Goal: Transaction & Acquisition: Purchase product/service

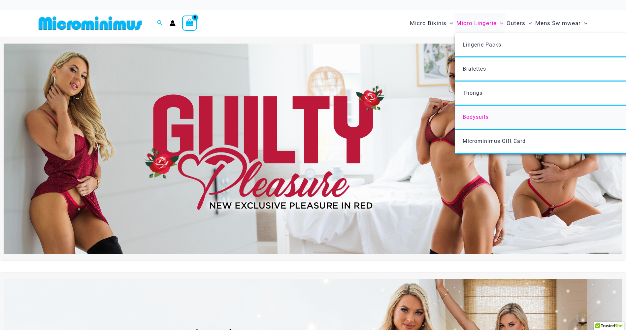
click at [475, 113] on link "Bodysuits" at bounding box center [553, 118] width 196 height 24
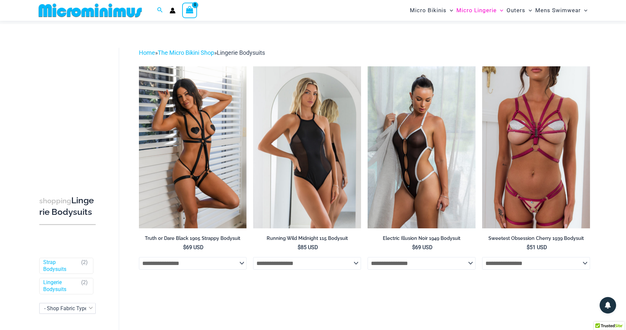
scroll to position [1, 0]
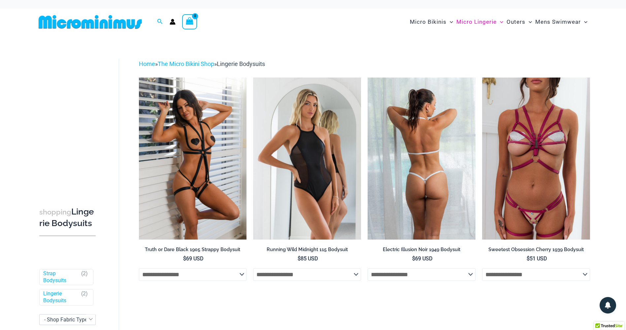
click at [445, 150] on img at bounding box center [421, 159] width 108 height 162
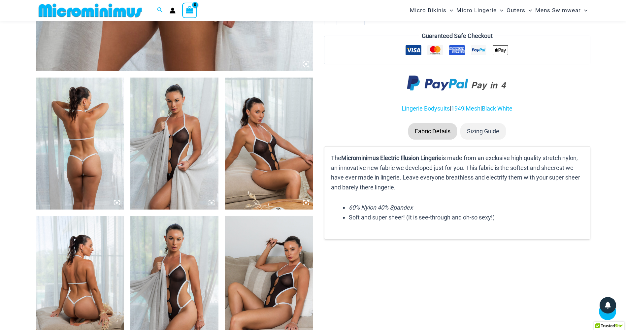
scroll to position [434, 0]
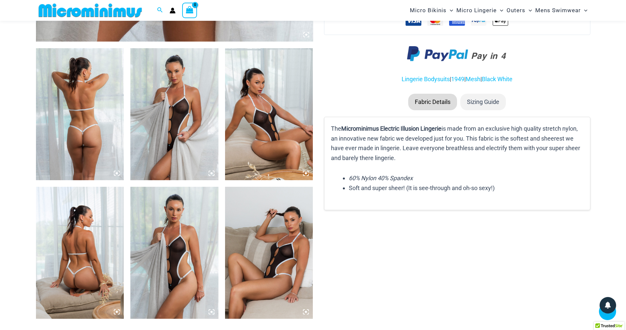
click at [97, 111] on img at bounding box center [80, 114] width 88 height 132
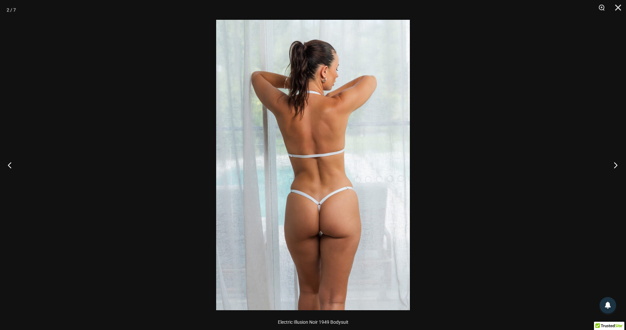
click at [613, 164] on button "Next" at bounding box center [613, 164] width 25 height 33
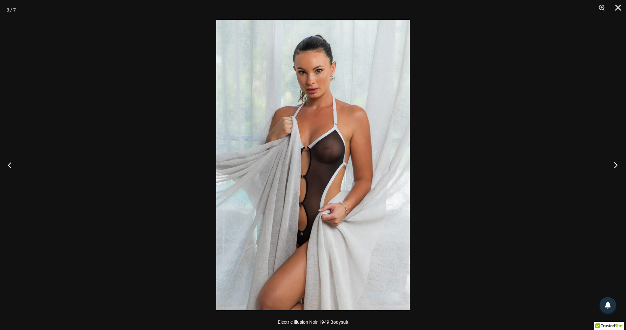
click at [613, 164] on button "Next" at bounding box center [613, 164] width 25 height 33
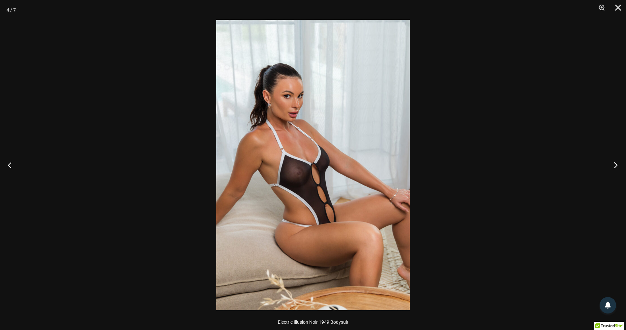
click at [613, 164] on button "Next" at bounding box center [613, 164] width 25 height 33
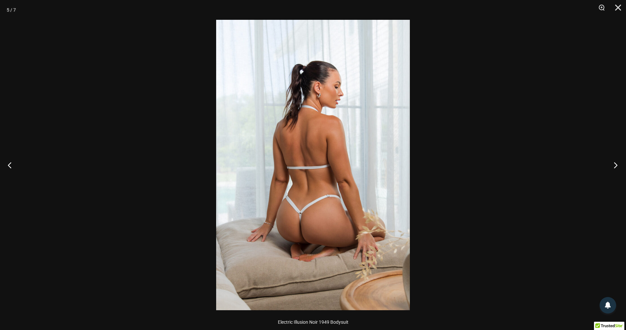
click at [613, 164] on button "Next" at bounding box center [613, 164] width 25 height 33
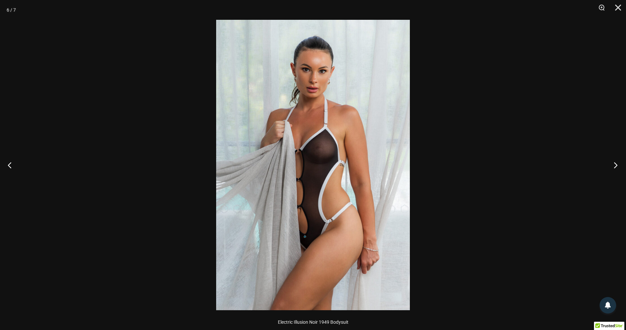
click at [613, 164] on button "Next" at bounding box center [613, 164] width 25 height 33
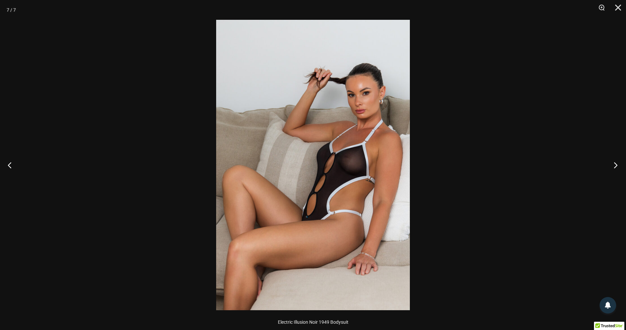
click at [612, 164] on button "Next" at bounding box center [613, 164] width 25 height 33
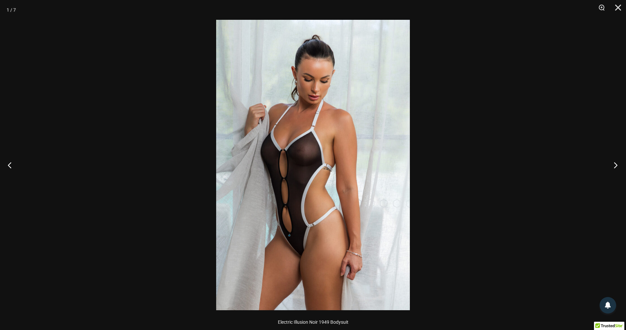
click at [612, 164] on button "Next" at bounding box center [613, 164] width 25 height 33
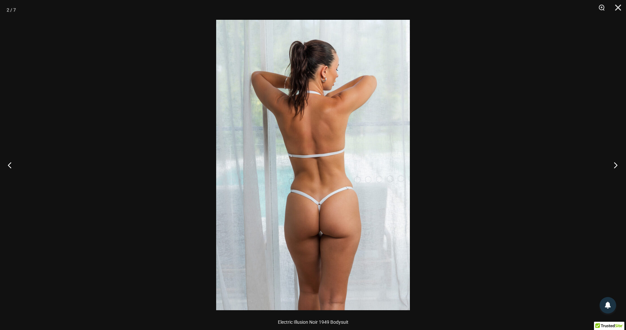
click at [612, 164] on button "Next" at bounding box center [613, 164] width 25 height 33
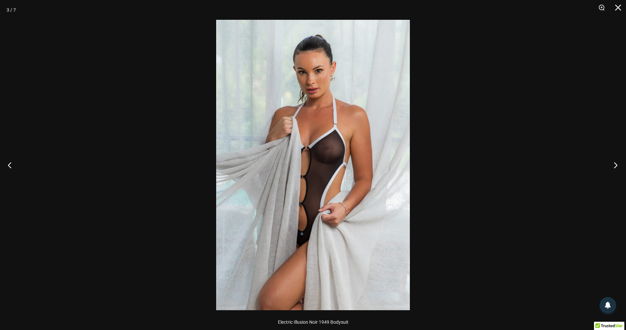
click at [612, 164] on button "Next" at bounding box center [613, 164] width 25 height 33
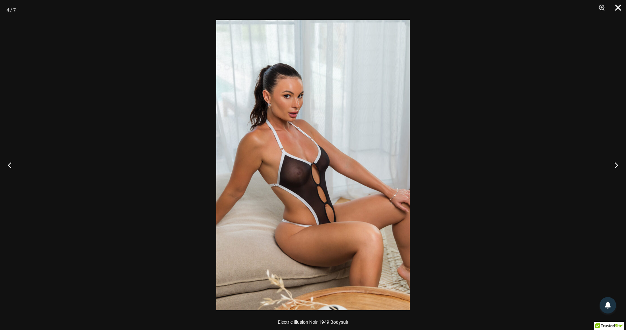
click at [619, 6] on button "Close" at bounding box center [615, 10] width 16 height 20
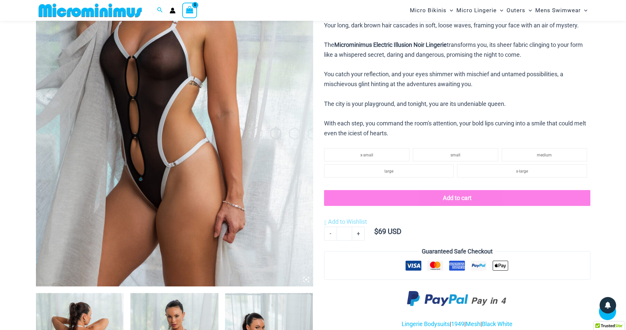
scroll to position [170, 0]
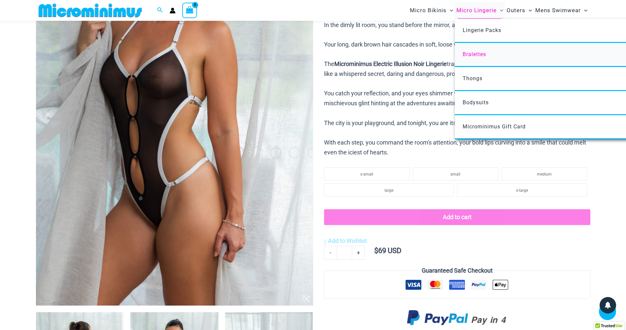
click at [481, 53] on span "Bralettes" at bounding box center [473, 54] width 23 height 6
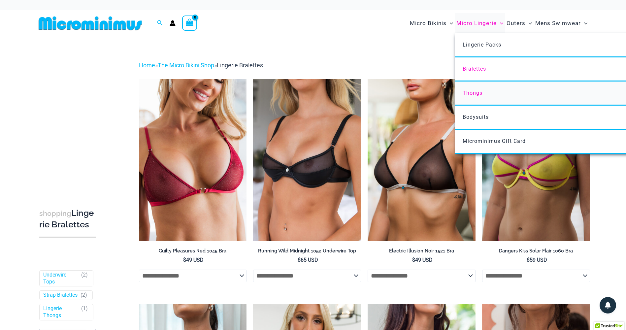
click at [478, 90] on span "Thongs" at bounding box center [472, 93] width 20 height 6
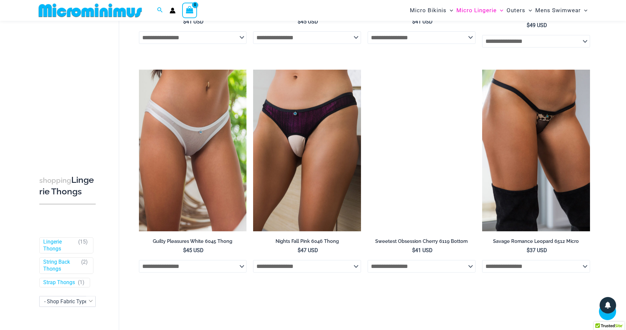
scroll to position [786, 0]
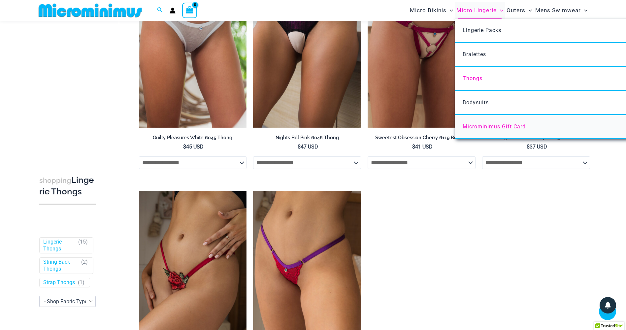
click at [476, 121] on link "Microminimus Gift Card" at bounding box center [553, 127] width 196 height 24
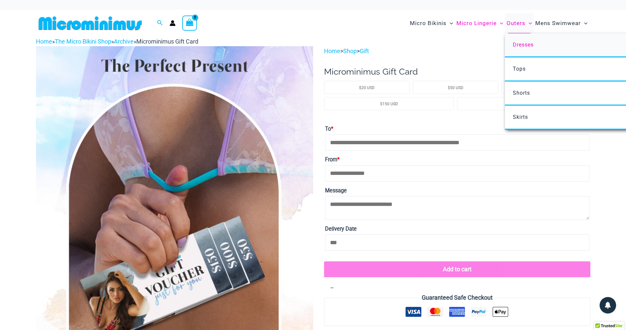
click at [518, 45] on span "Dresses" at bounding box center [523, 45] width 21 height 6
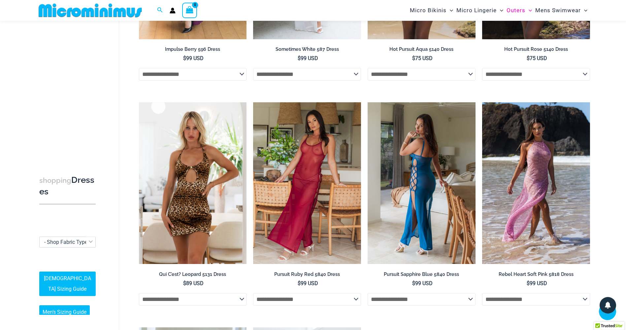
scroll to position [170, 0]
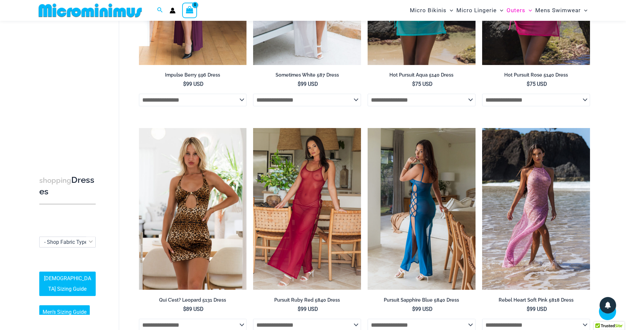
click at [429, 173] on img at bounding box center [421, 209] width 108 height 162
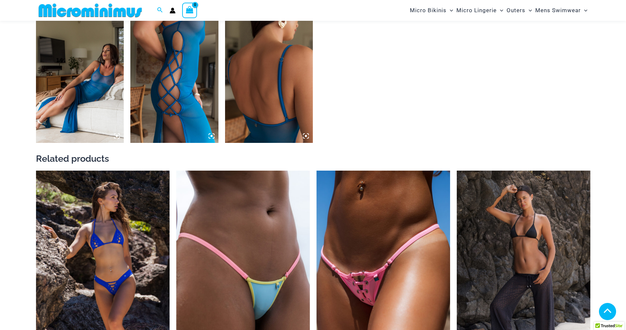
scroll to position [698, 0]
